Goal: Information Seeking & Learning: Learn about a topic

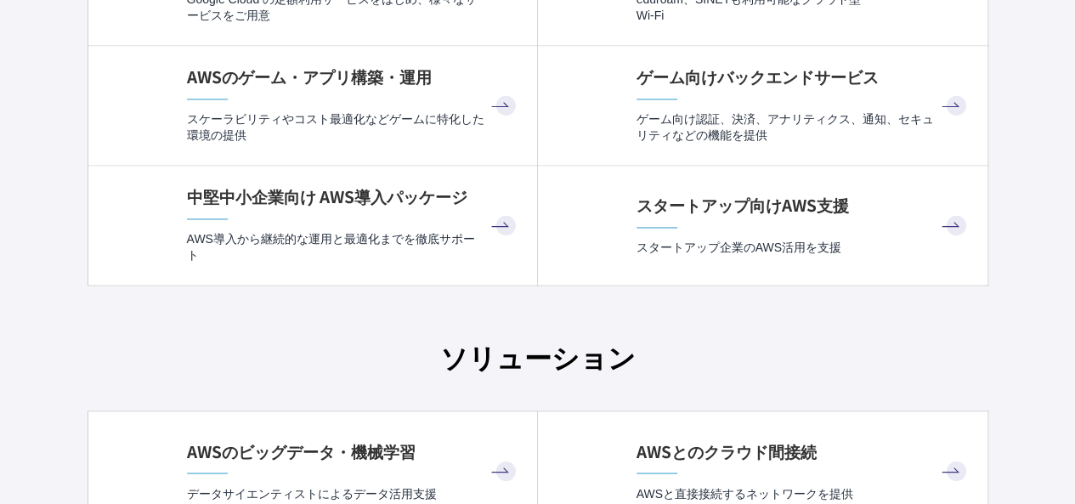
scroll to position [7733, 0]
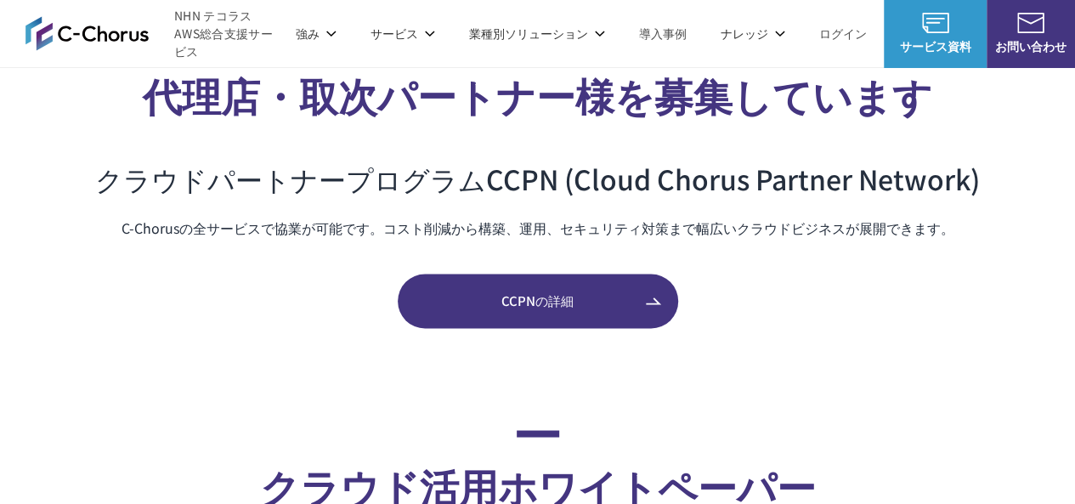
click at [530, 292] on span "CCPNの詳細" at bounding box center [538, 301] width 280 height 20
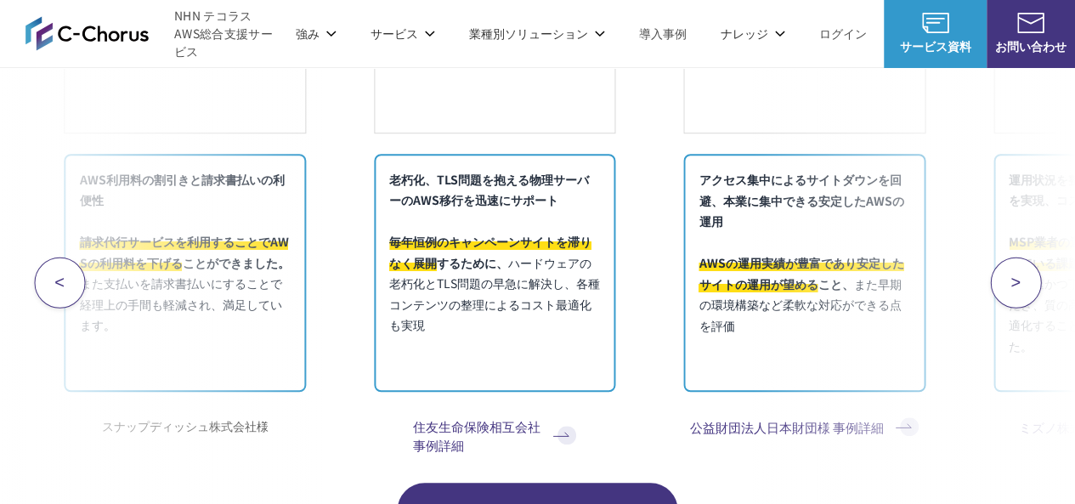
scroll to position [6968, 0]
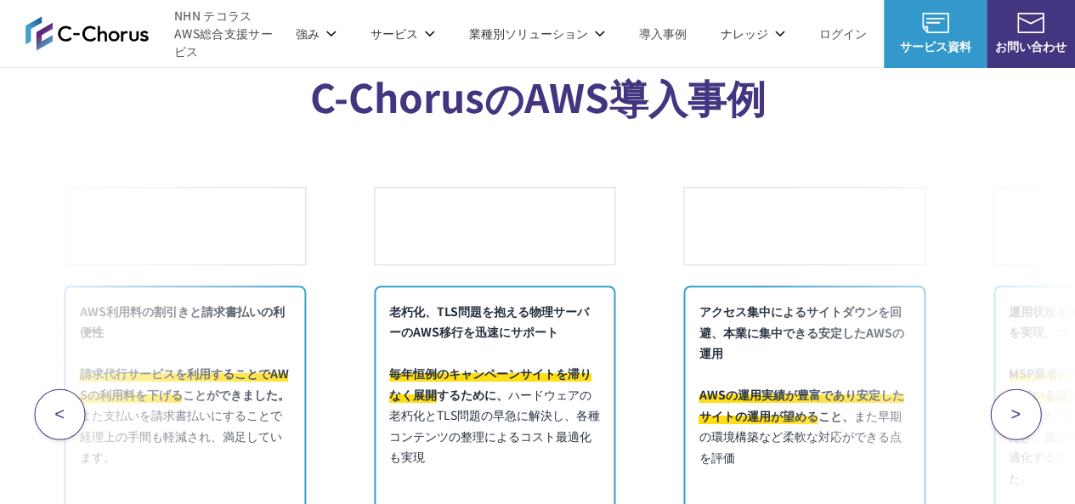
click at [194, 235] on link "定額のAWS最適化支援サービス" at bounding box center [184, 237] width 167 height 17
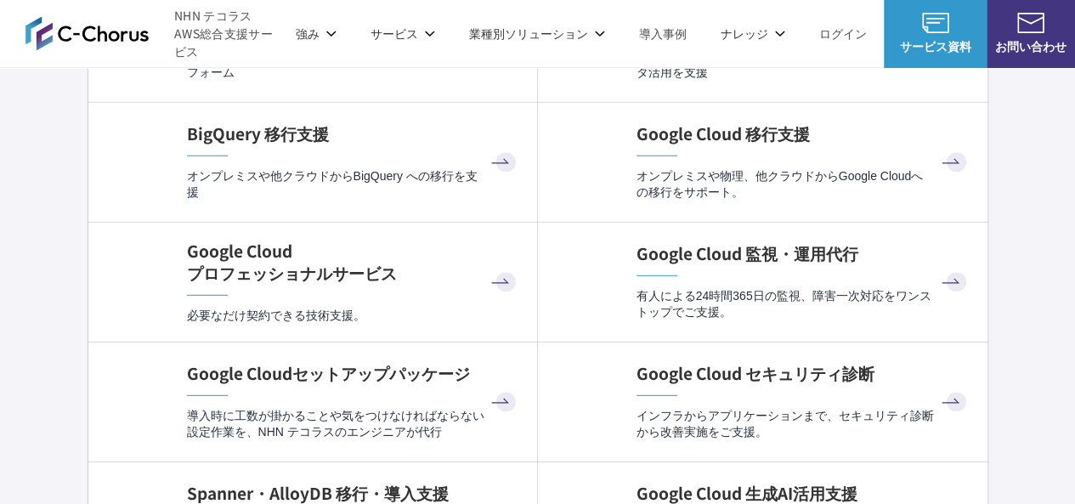
scroll to position [5779, 0]
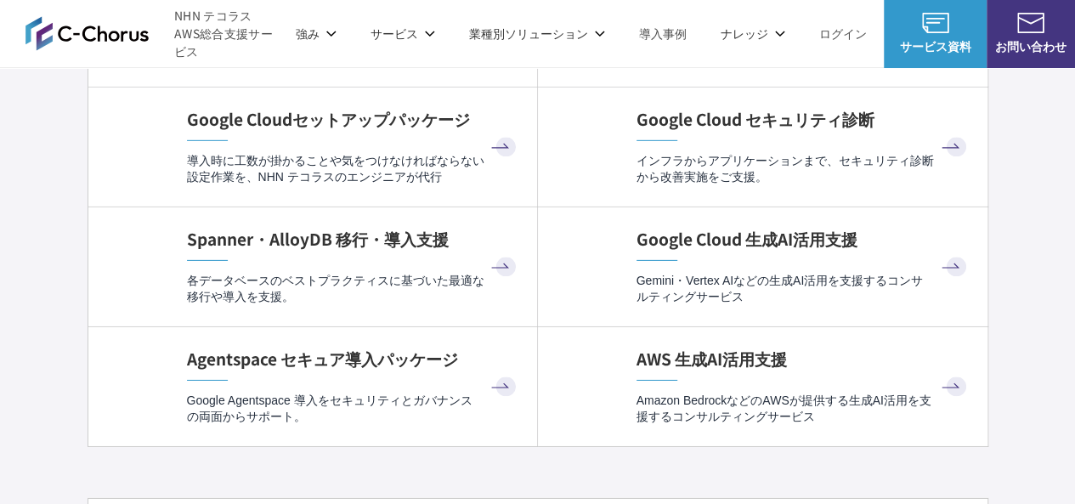
click at [840, 393] on p "Amazon BedrockなどのAWSが提供する生成AI活用を支援するコンサルティングサービス" at bounding box center [803, 409] width 334 height 33
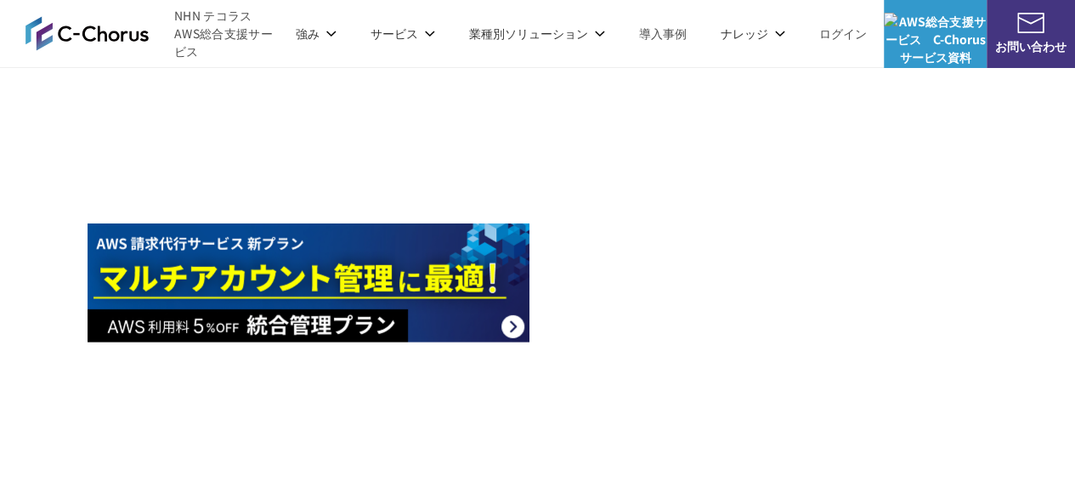
scroll to position [2294, 0]
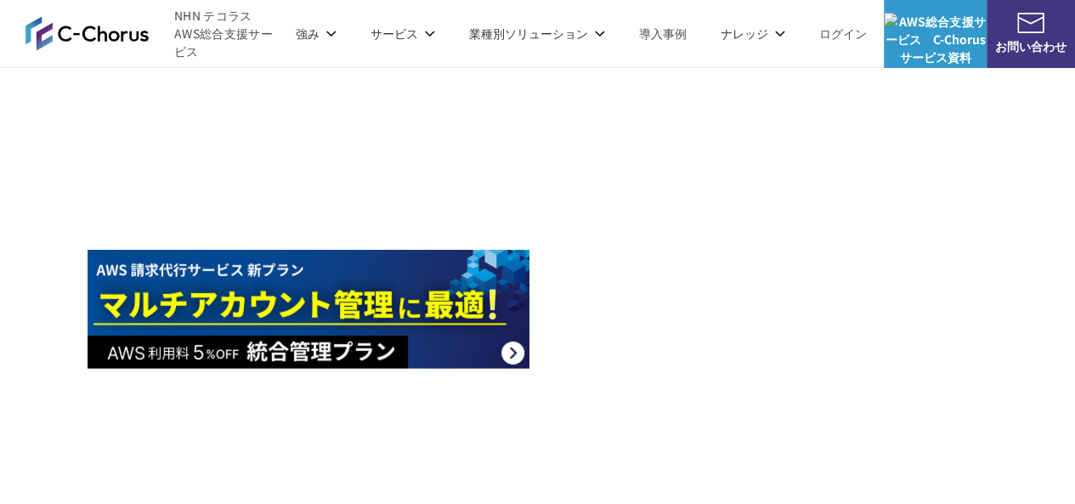
click at [144, 477] on img at bounding box center [309, 441] width 442 height 119
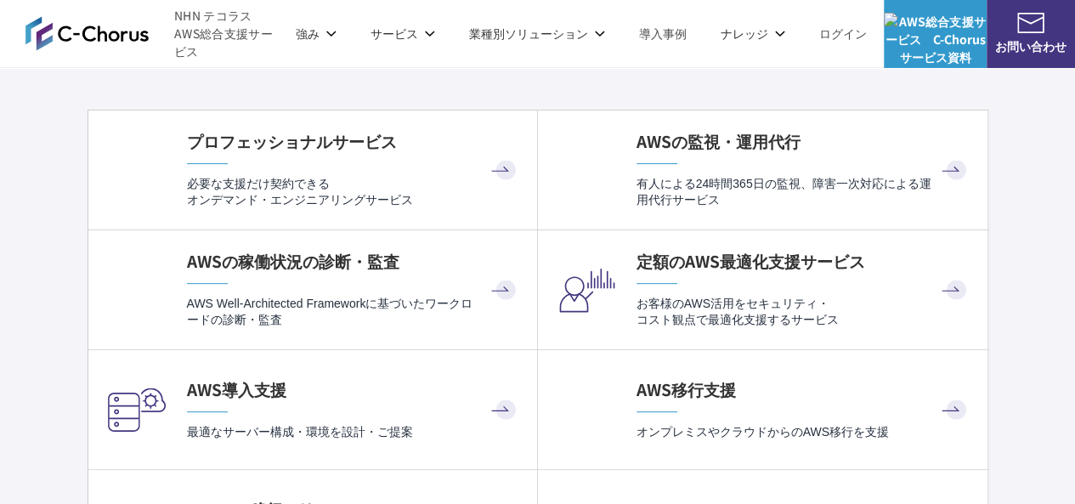
scroll to position [3484, 0]
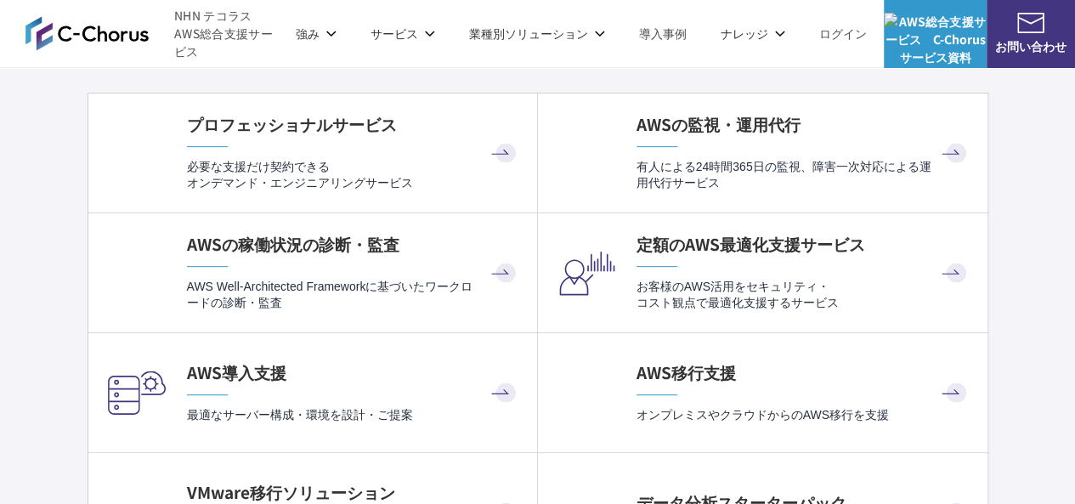
click at [709, 302] on p "お客様のAWS活用をセキュリティ・ コスト観点で最適化支援するサービス" at bounding box center [803, 295] width 334 height 33
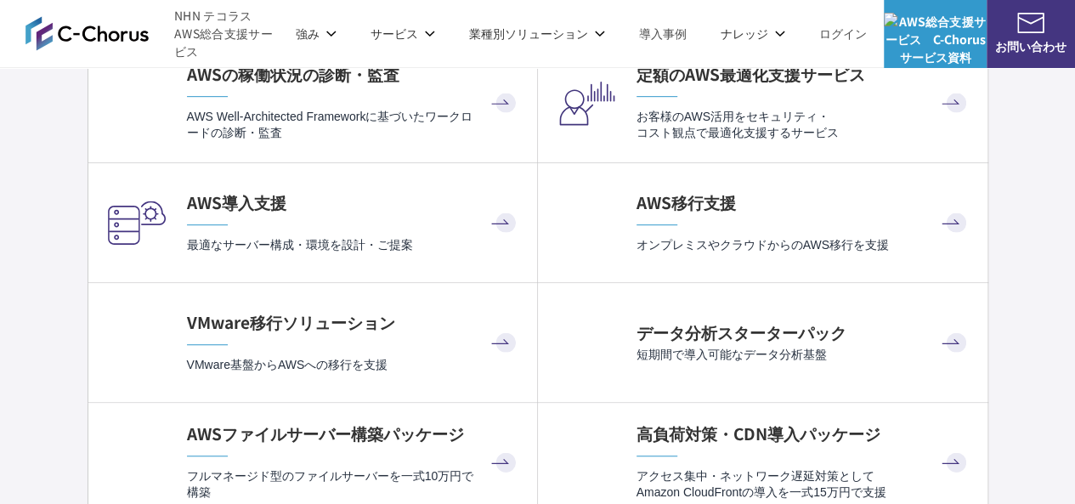
scroll to position [3739, 0]
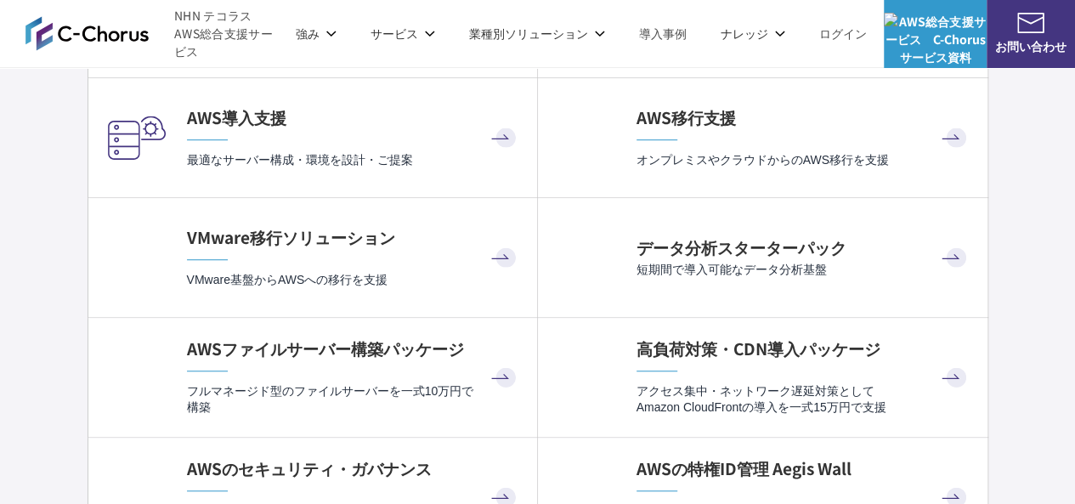
click at [802, 262] on p "短期間で導入可能なデータ分析基盤" at bounding box center [803, 270] width 334 height 16
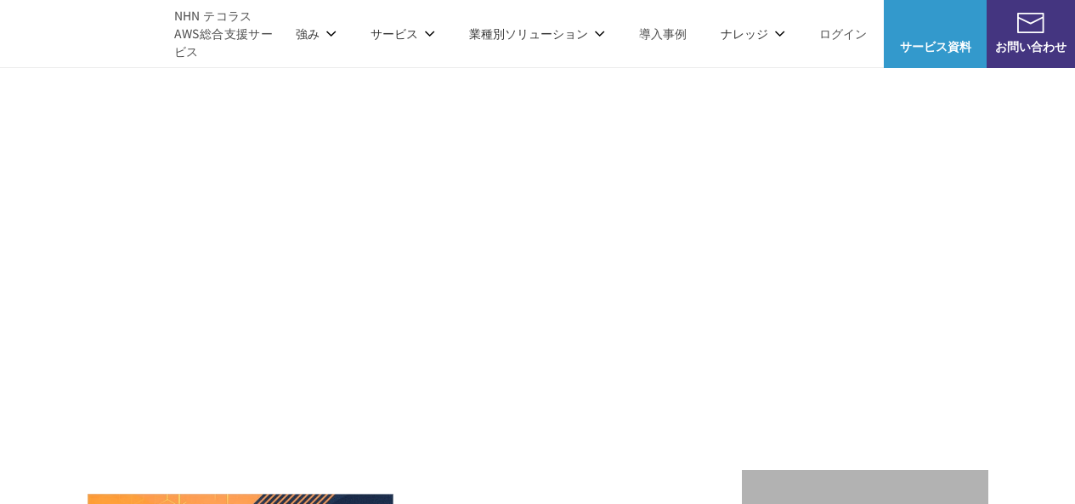
scroll to position [1190, 0]
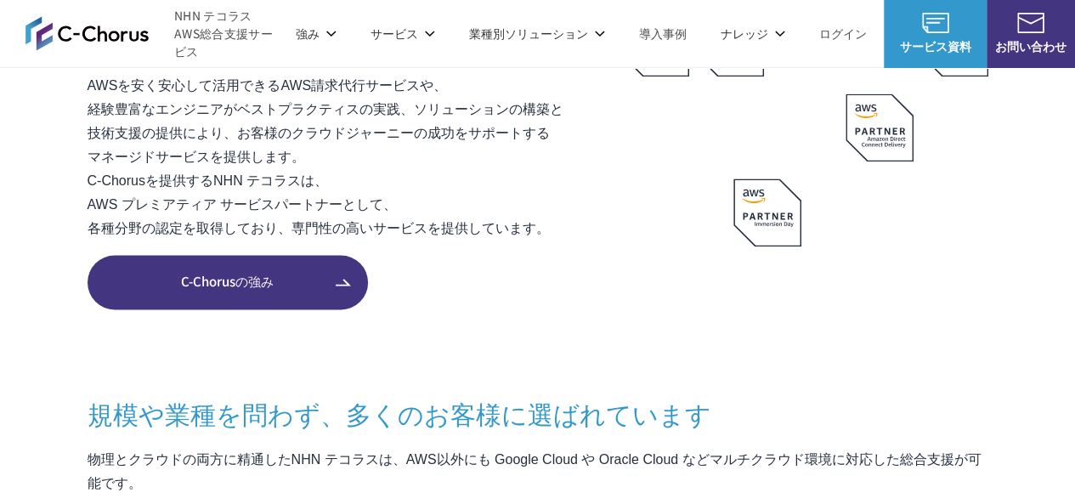
click at [243, 273] on span "C-Chorusの強み" at bounding box center [228, 282] width 280 height 20
